Goal: Use online tool/utility: Utilize a website feature to perform a specific function

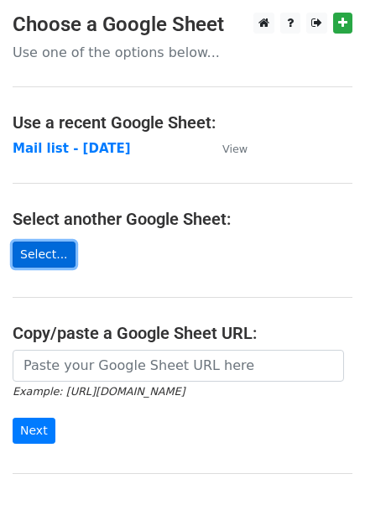
click at [22, 250] on link "Select..." at bounding box center [44, 254] width 63 height 26
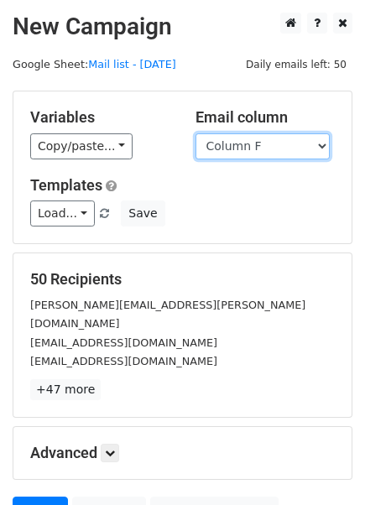
click at [292, 139] on select "Column A Column B Column C Column D Column E Column F Column G Column H Column …" at bounding box center [262, 146] width 134 height 26
